Goal: Find contact information: Find contact information

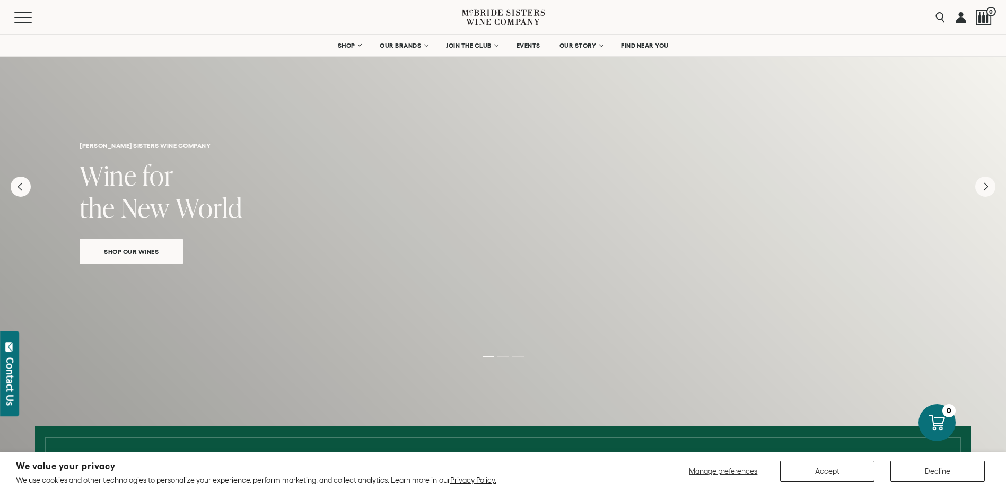
click at [964, 20] on link at bounding box center [960, 17] width 11 height 34
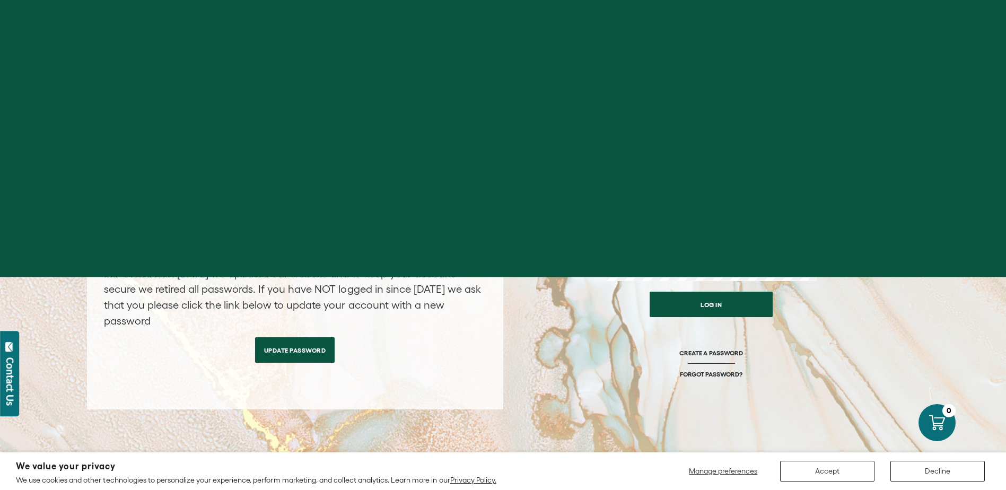
click at [5, 369] on div "Contact Us" at bounding box center [10, 381] width 11 height 48
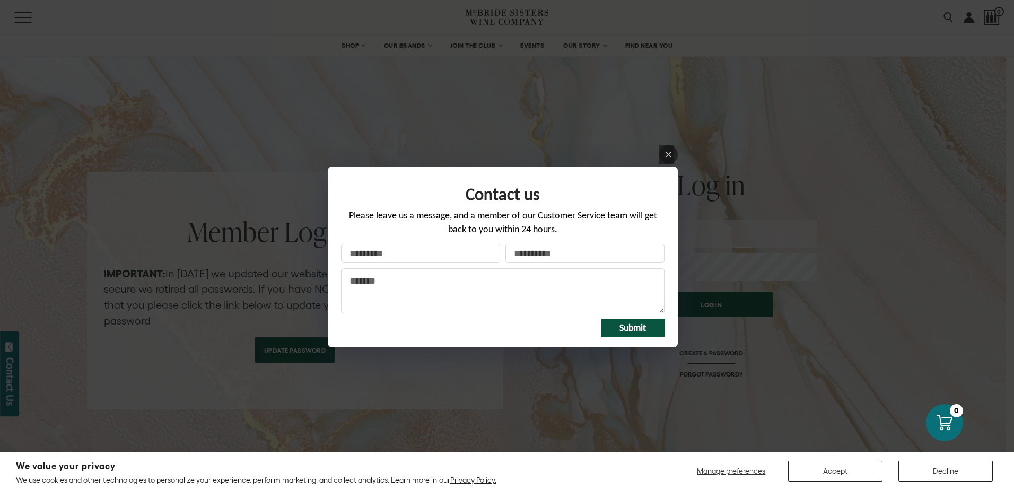
click at [675, 147] on div at bounding box center [503, 155] width 350 height 21
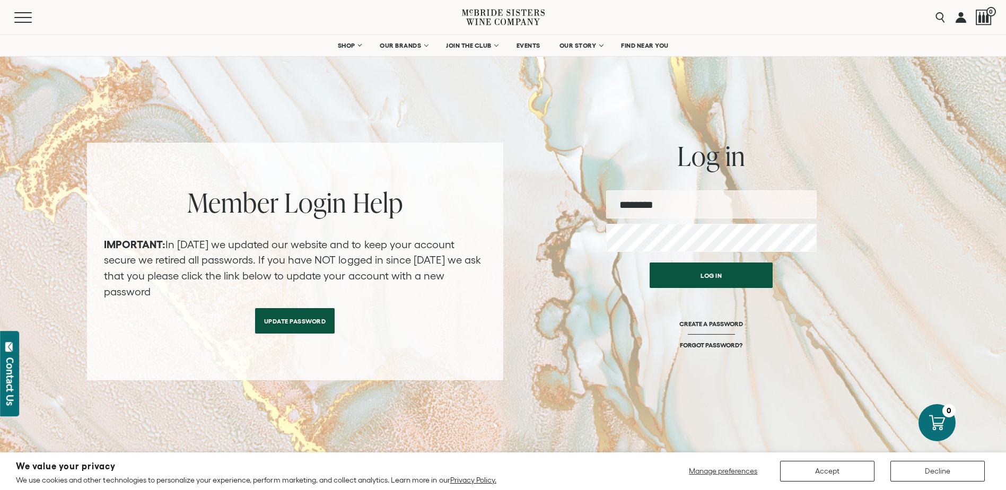
scroll to position [400, 0]
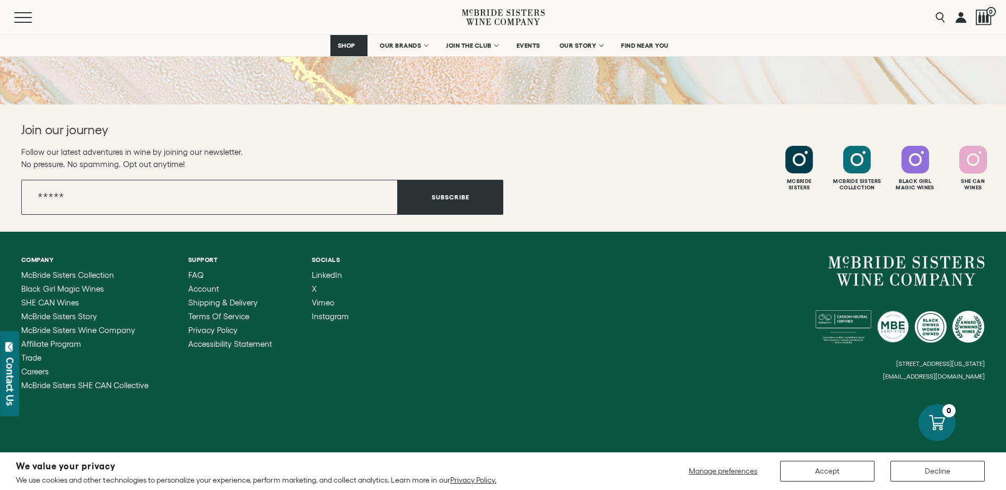
click at [552, 391] on div "Company McBride Sisters Collection Black Girl Magic Wines SHE CAN Wines McBride…" at bounding box center [503, 323] width 1006 height 182
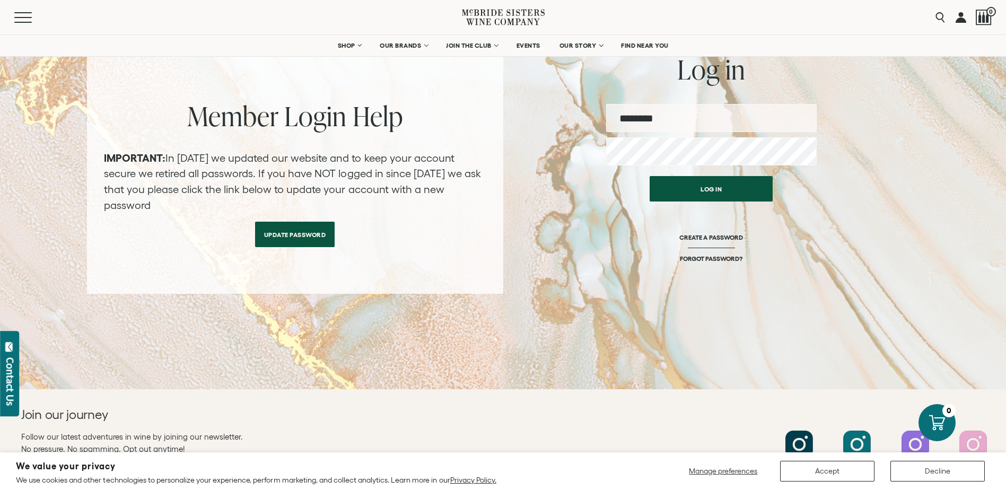
scroll to position [0, 0]
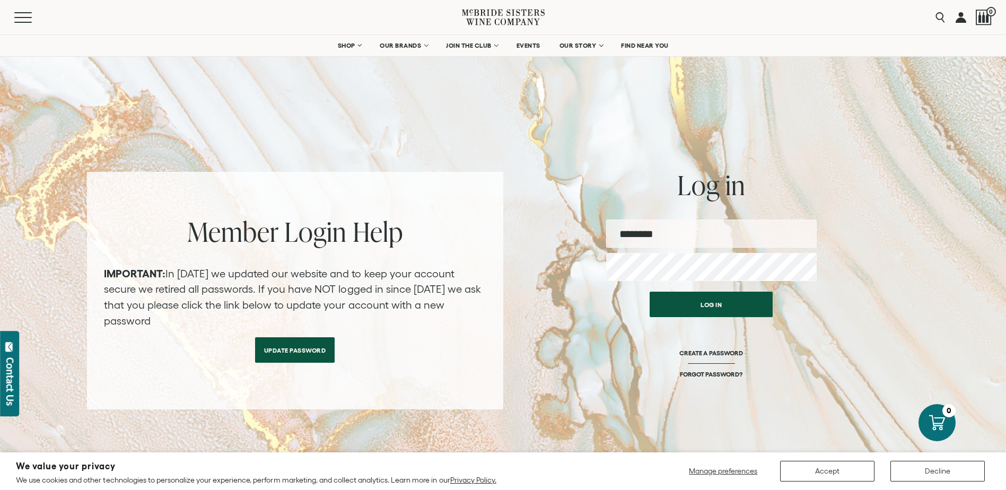
click at [496, 1] on link at bounding box center [503, 17] width 83 height 34
